Goal: Information Seeking & Learning: Check status

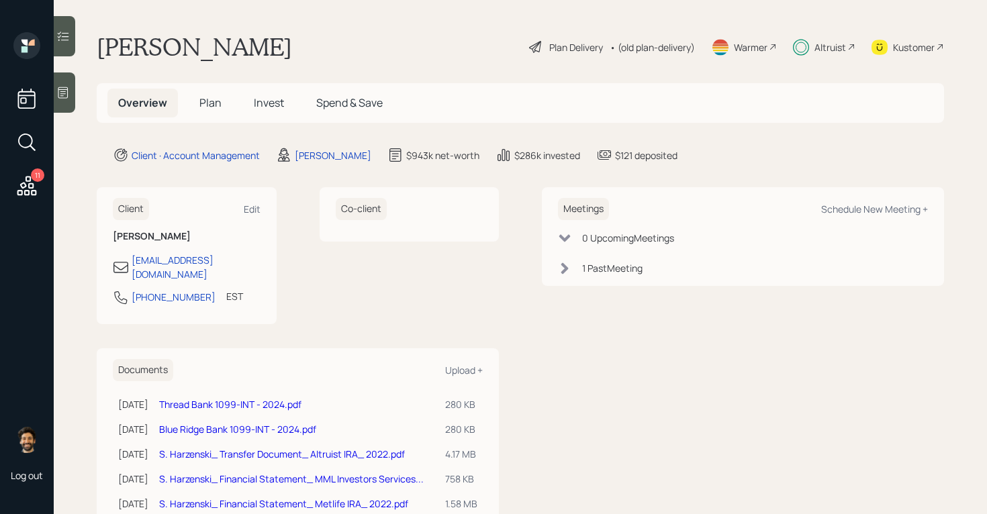
click at [283, 89] on h5 "Invest" at bounding box center [269, 103] width 52 height 29
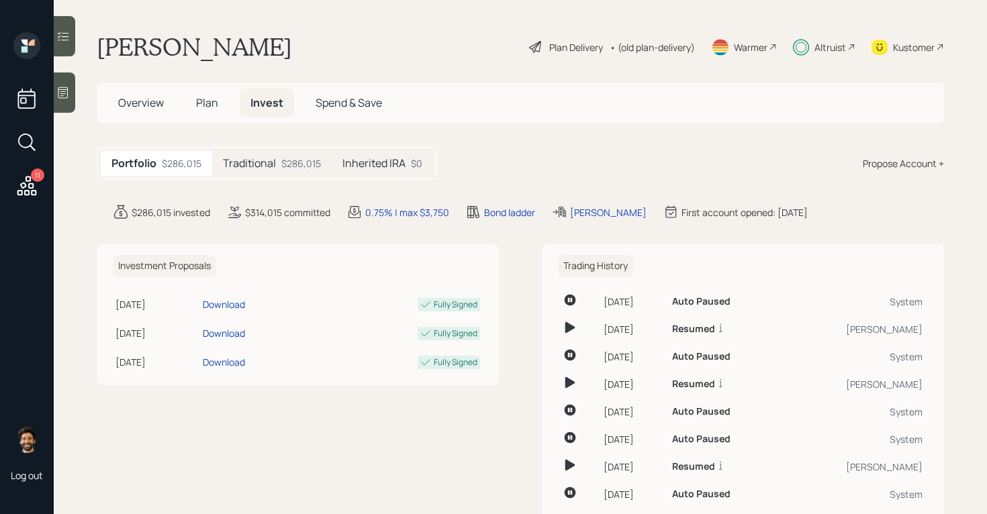
click at [294, 156] on div "Traditional $286,015" at bounding box center [272, 163] width 120 height 25
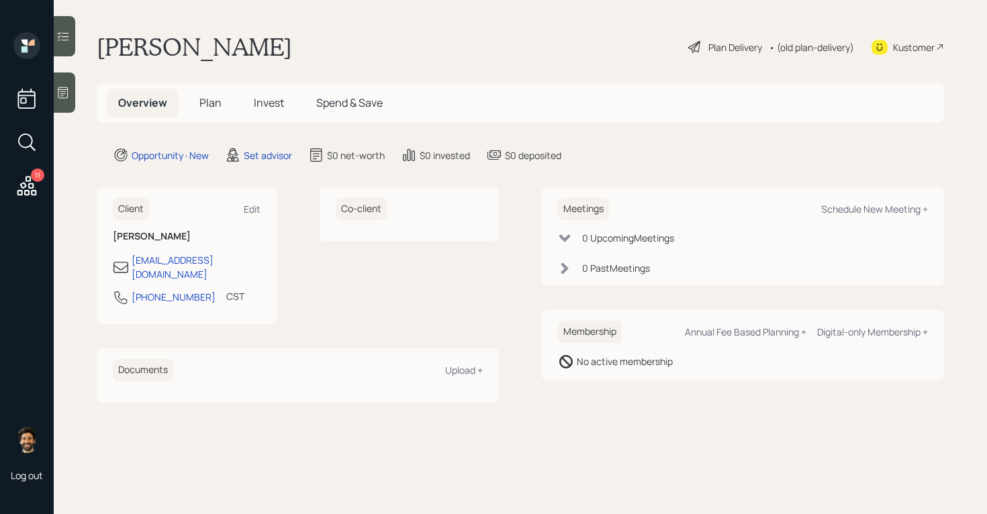
click at [897, 216] on div "Meetings Schedule New Meeting +" at bounding box center [743, 209] width 370 height 22
